Goal: Information Seeking & Learning: Understand process/instructions

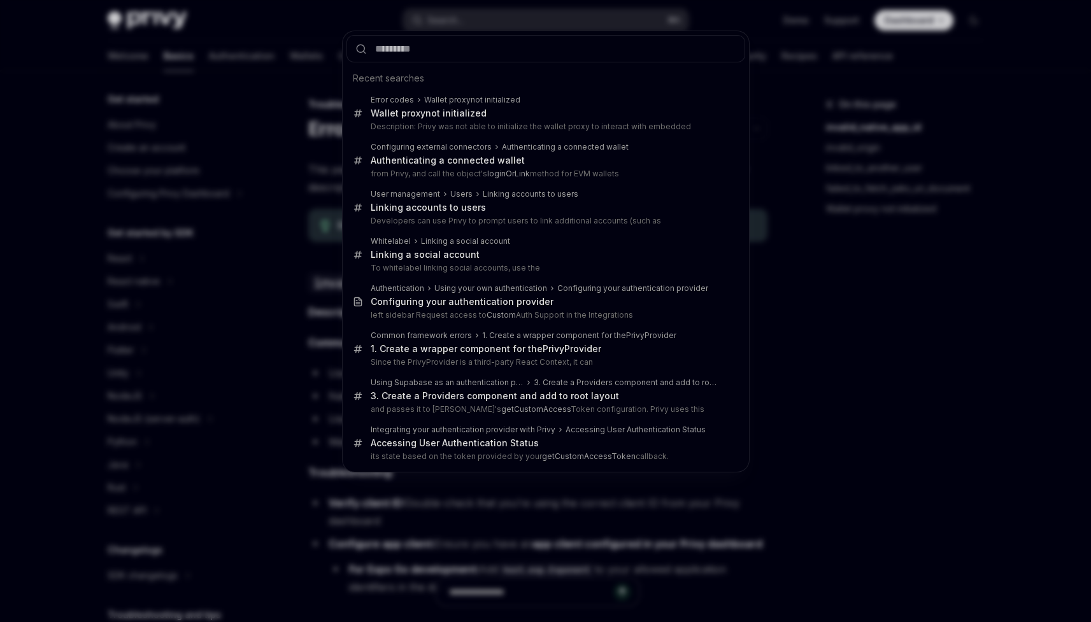
scroll to position [101, 0]
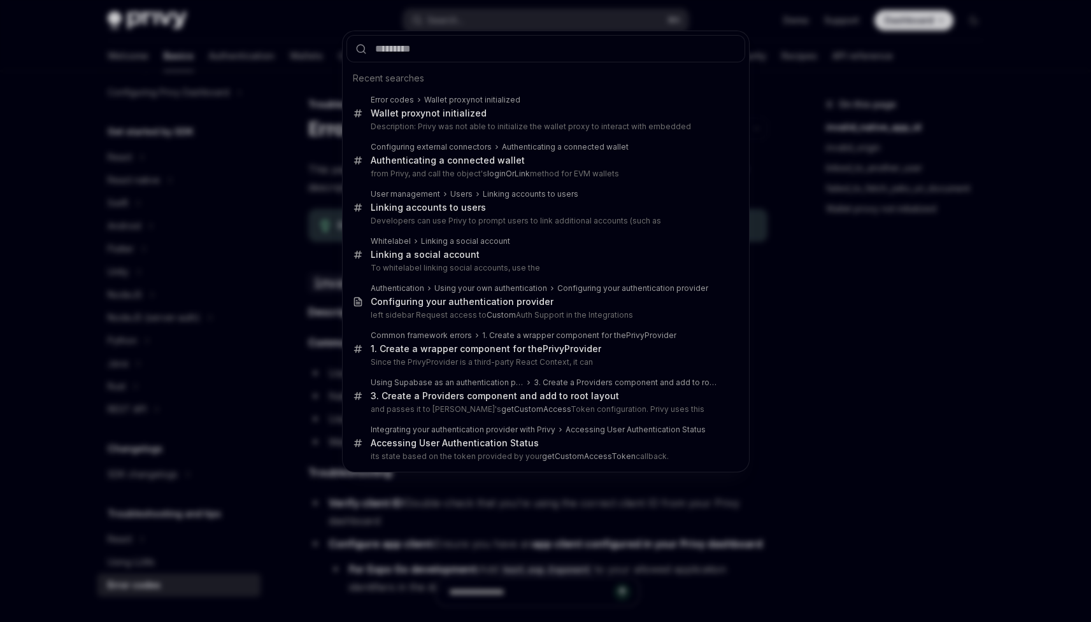
type input "*"
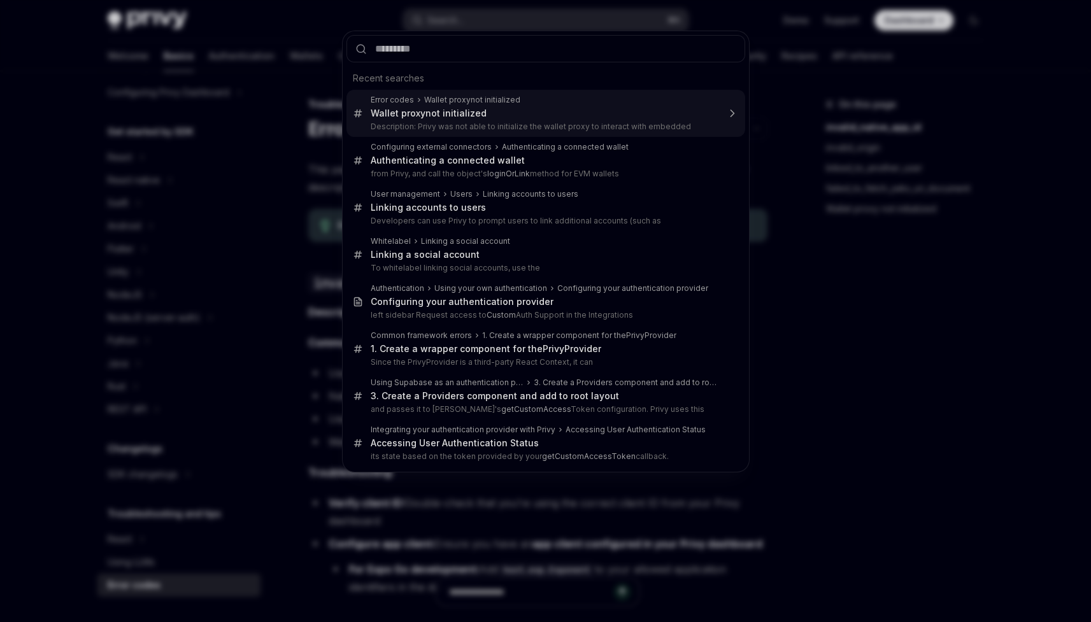
scroll to position [0, 0]
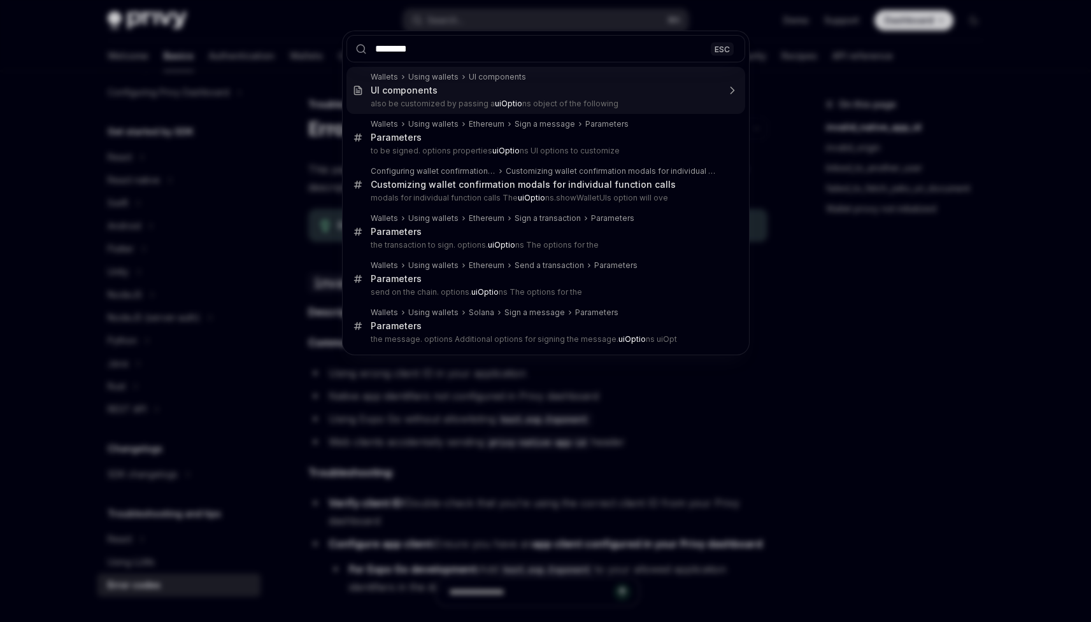
type input "*********"
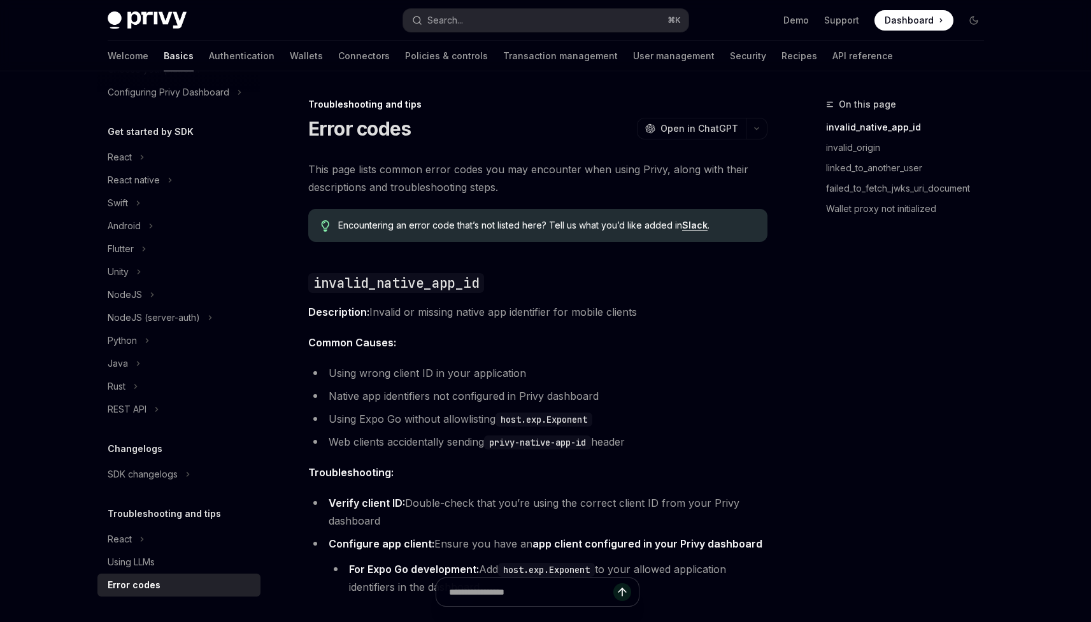
type textarea "*"
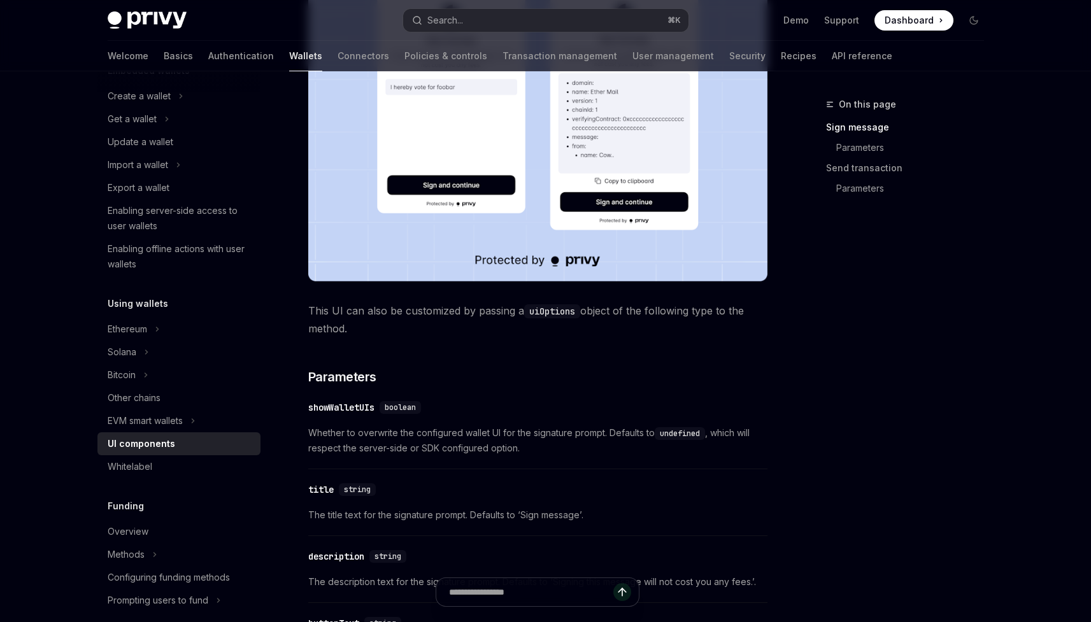
scroll to position [1234, 0]
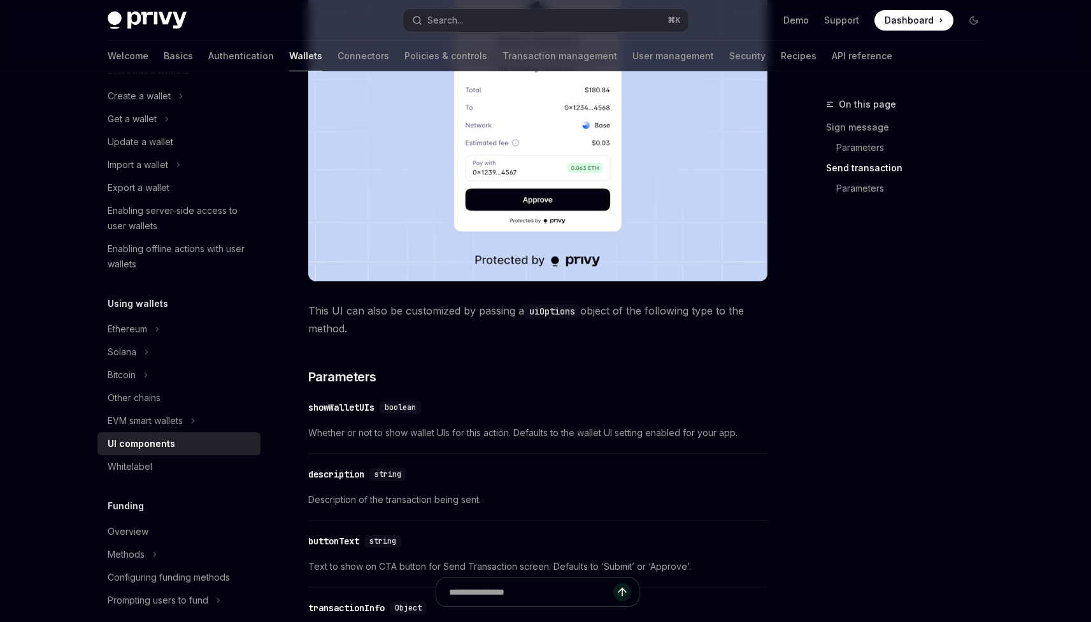
click at [339, 411] on div "showWalletUIs" at bounding box center [341, 407] width 66 height 13
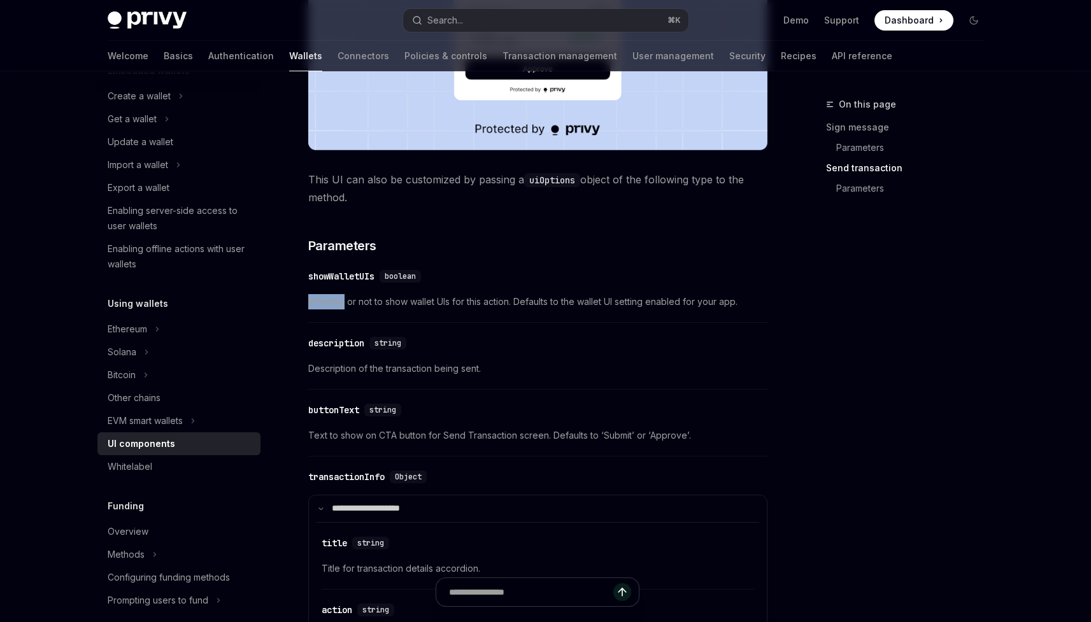
click at [339, 411] on div "Privy comes with out-of-the-box UIs for signing messages and sending transactio…" at bounding box center [537, 73] width 459 height 2464
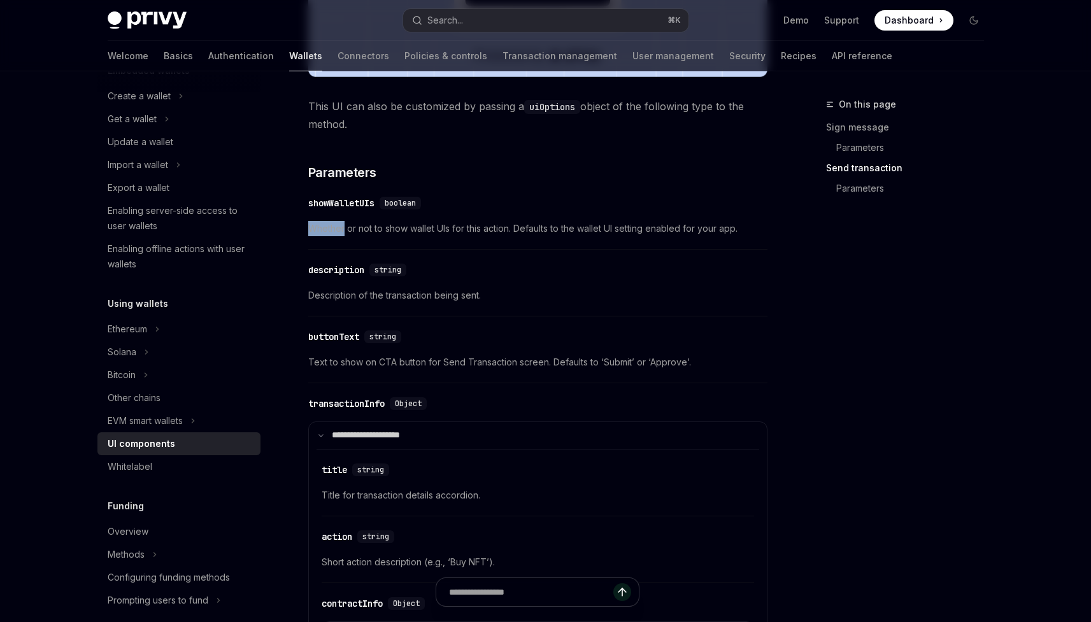
scroll to position [1430, 0]
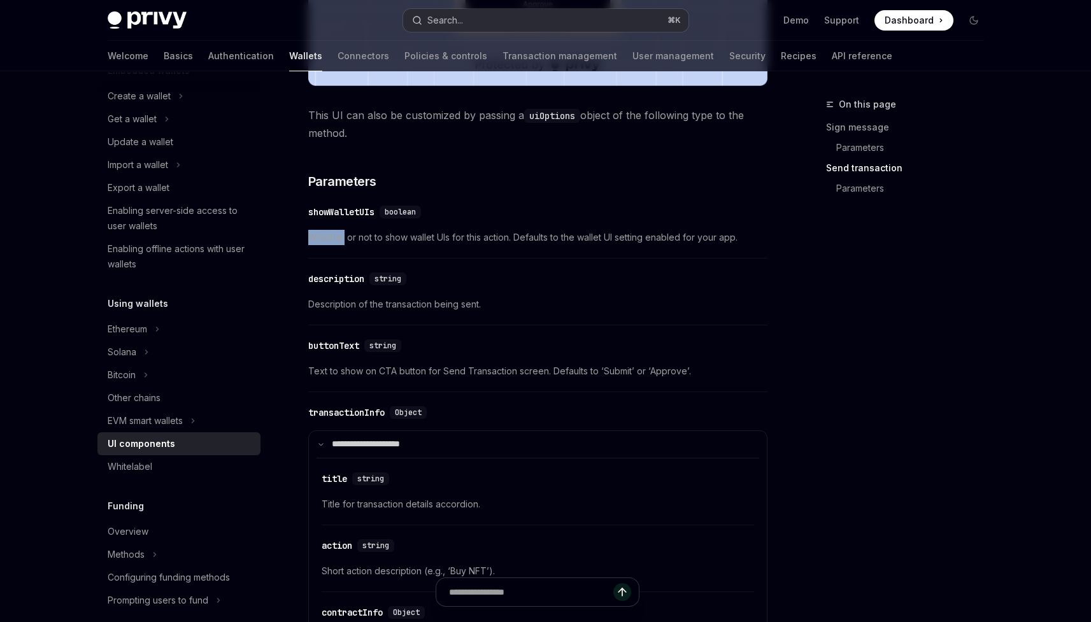
click at [504, 20] on button "Search... ⌘ K" at bounding box center [545, 20] width 285 height 23
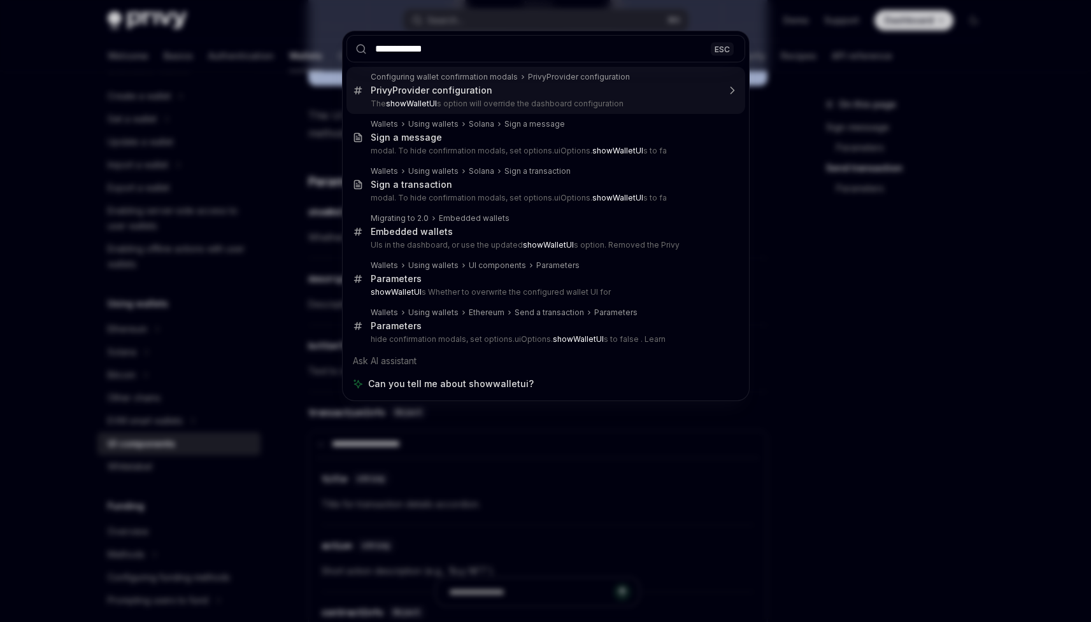
type input "**********"
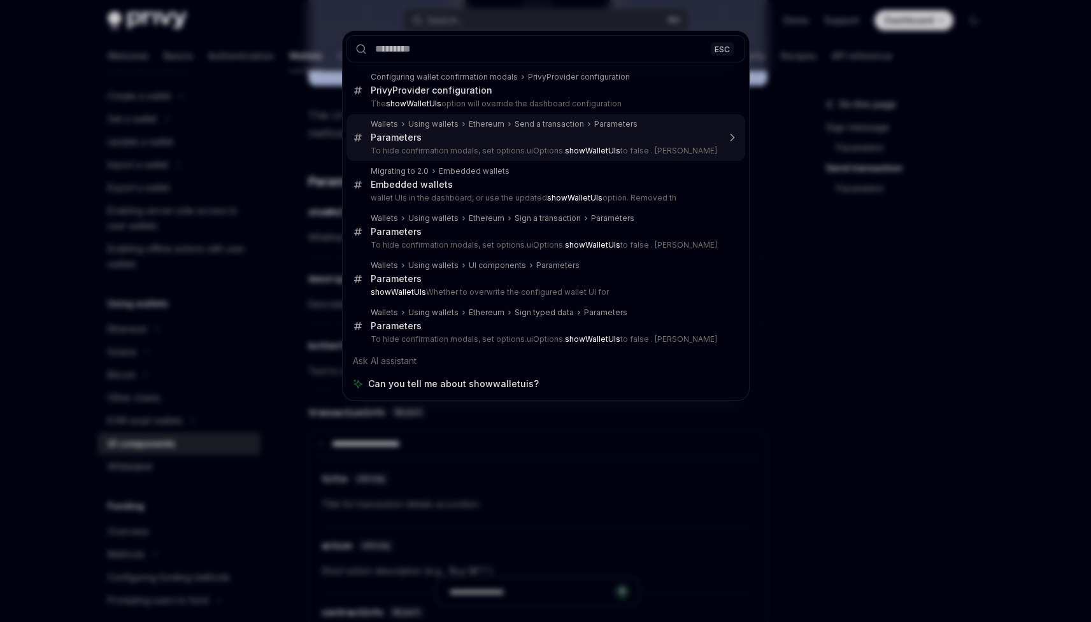
type textarea "*"
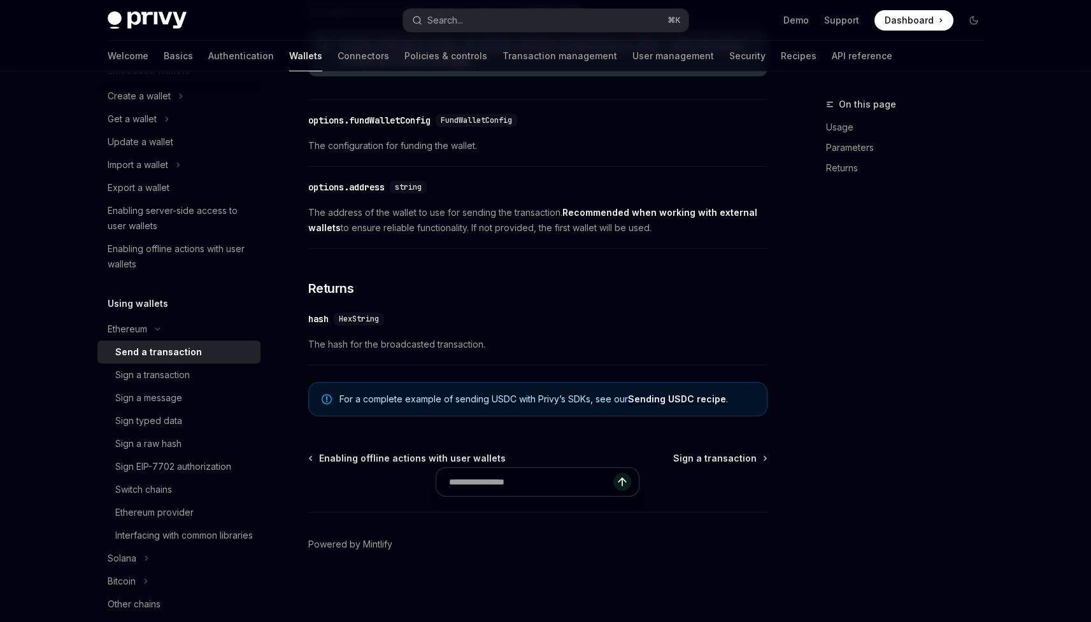
scroll to position [527, 0]
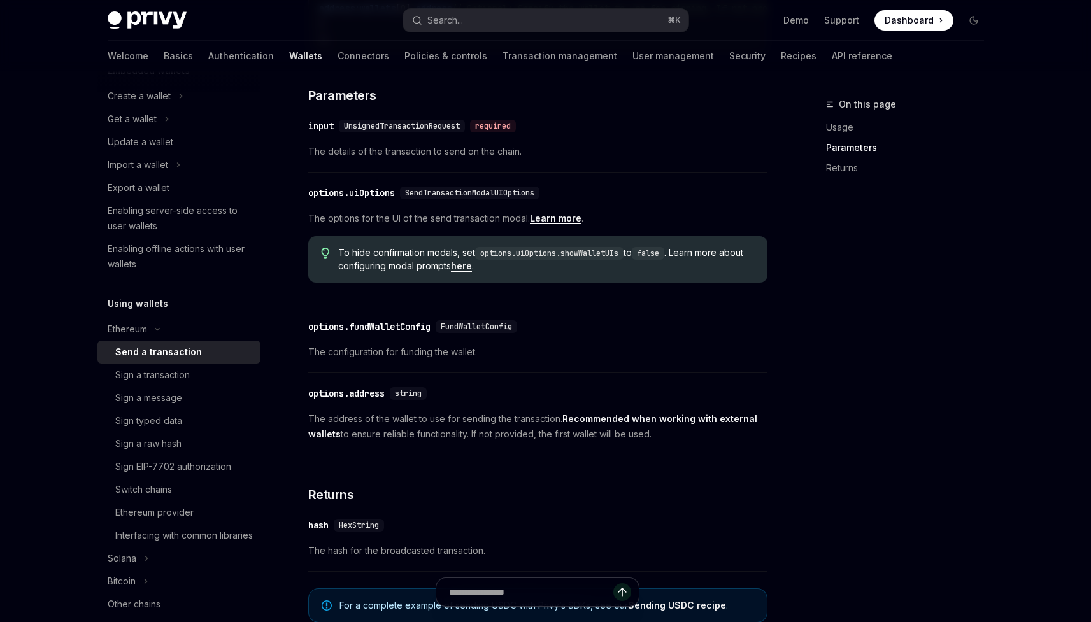
click at [918, 253] on div "On this page Usage Parameters Returns" at bounding box center [898, 359] width 194 height 525
